Goal: Information Seeking & Learning: Learn about a topic

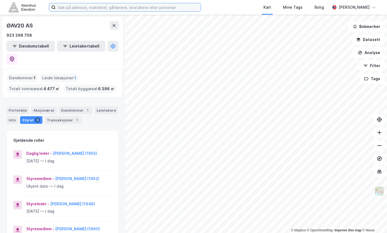
click at [77, 10] on input at bounding box center [128, 7] width 145 height 8
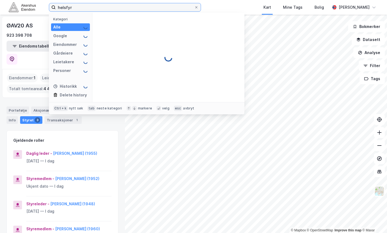
type input "helsfyr"
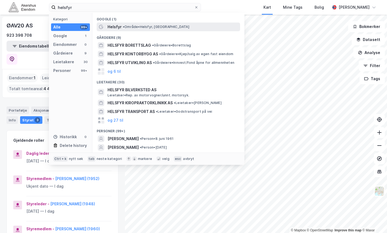
click at [123, 28] on span "•" at bounding box center [124, 27] width 2 height 4
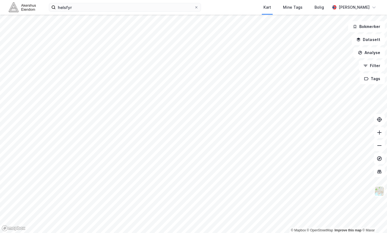
click at [349, 230] on div "© Mapbox © OpenStreetMap Improve this map © Maxar" at bounding box center [193, 124] width 387 height 218
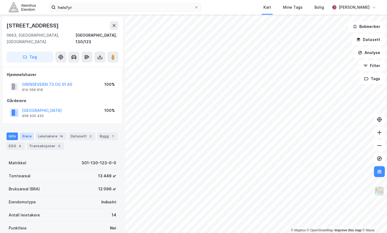
click at [26, 133] on div "Eiere" at bounding box center [27, 137] width 14 height 8
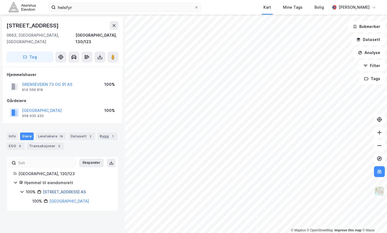
click at [66, 190] on link "[STREET_ADDRESS] AS" at bounding box center [64, 192] width 43 height 5
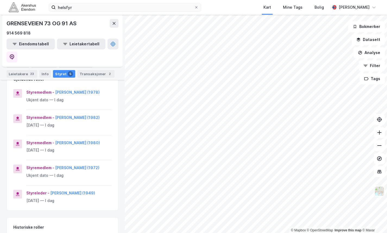
scroll to position [90, 0]
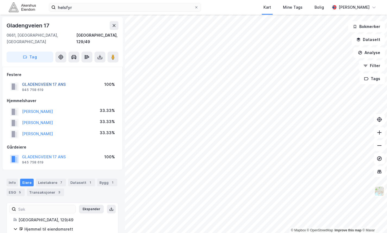
click at [0, 0] on button "GLADENGVEIEN 17 ANS" at bounding box center [0, 0] width 0 height 0
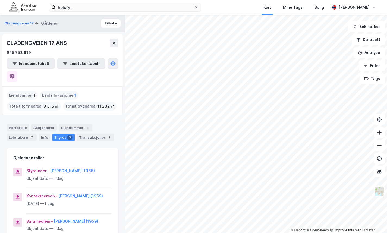
click at [115, 126] on div "Portefølje Aksjonærer Eiendommer 1 Leietakere 7 Info Styret 3 Transaksjoner 1" at bounding box center [62, 130] width 125 height 26
